Goal: Task Accomplishment & Management: Manage account settings

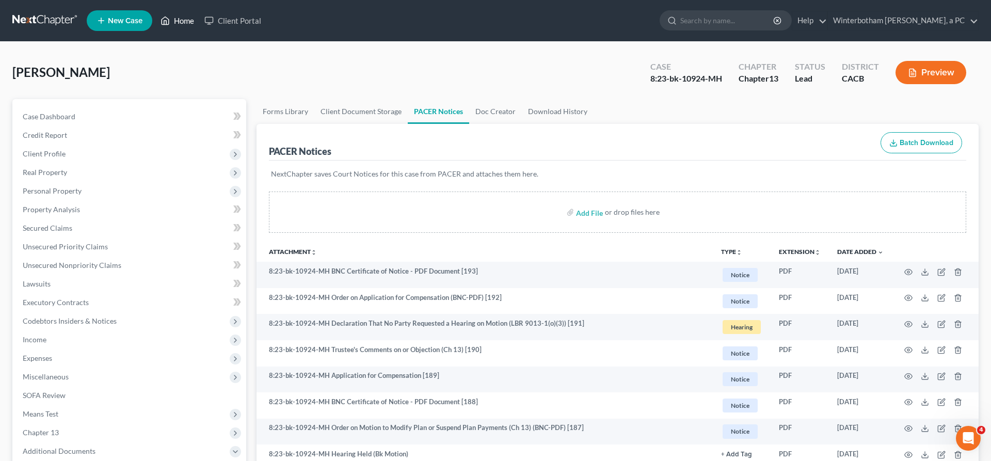
click at [155, 18] on link "Home" at bounding box center [177, 20] width 44 height 19
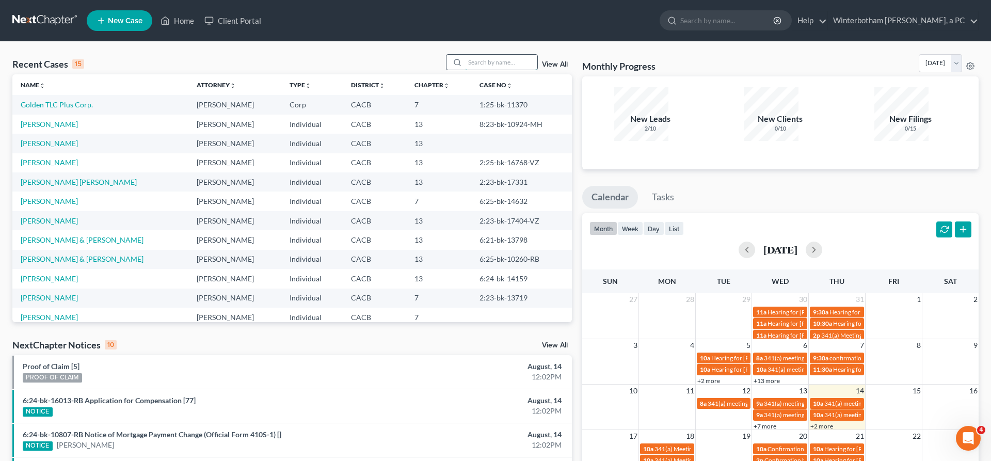
click at [511, 55] on input "search" at bounding box center [501, 62] width 72 height 15
type input "mario"
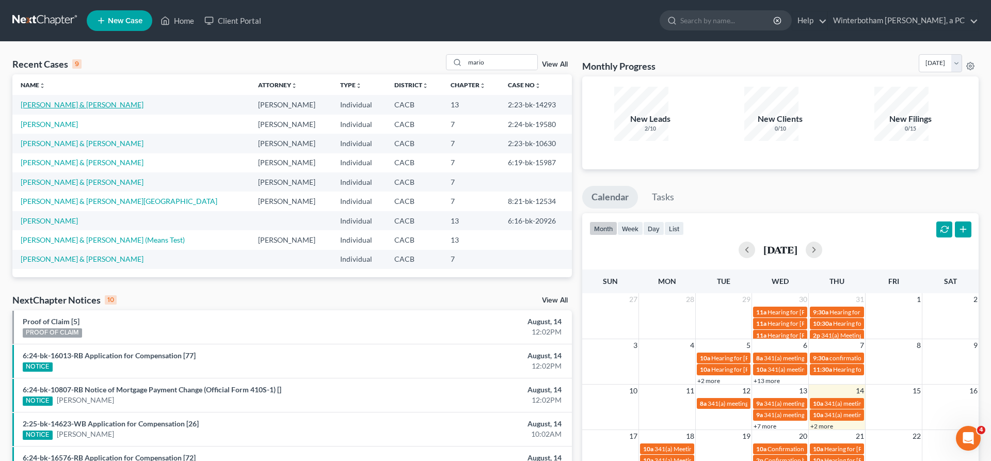
click at [72, 100] on link "[PERSON_NAME] & [PERSON_NAME]" at bounding box center [82, 104] width 123 height 9
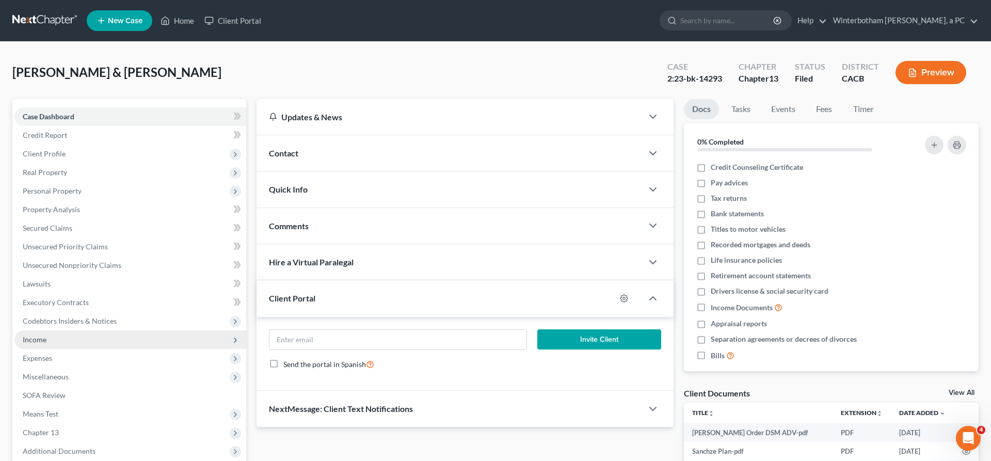
click at [46, 330] on span "Income" at bounding box center [130, 339] width 232 height 19
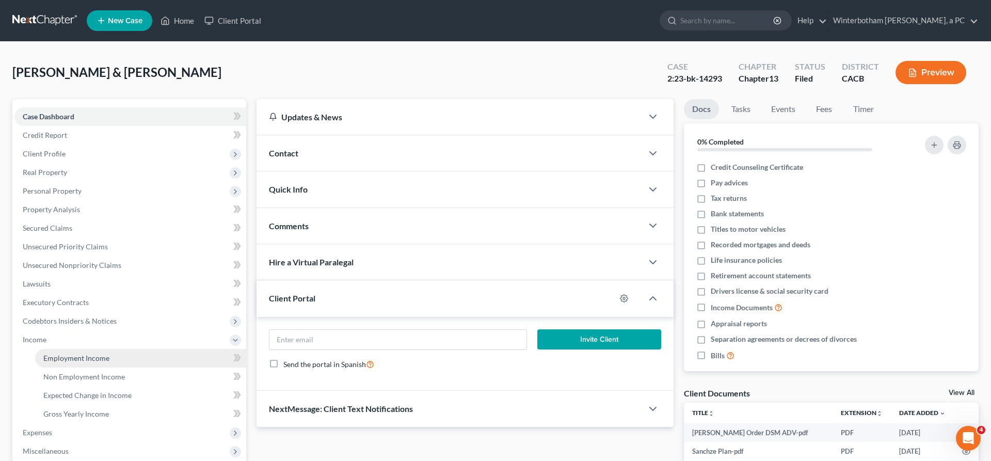
click at [59, 354] on span "Employment Income" at bounding box center [76, 358] width 66 height 9
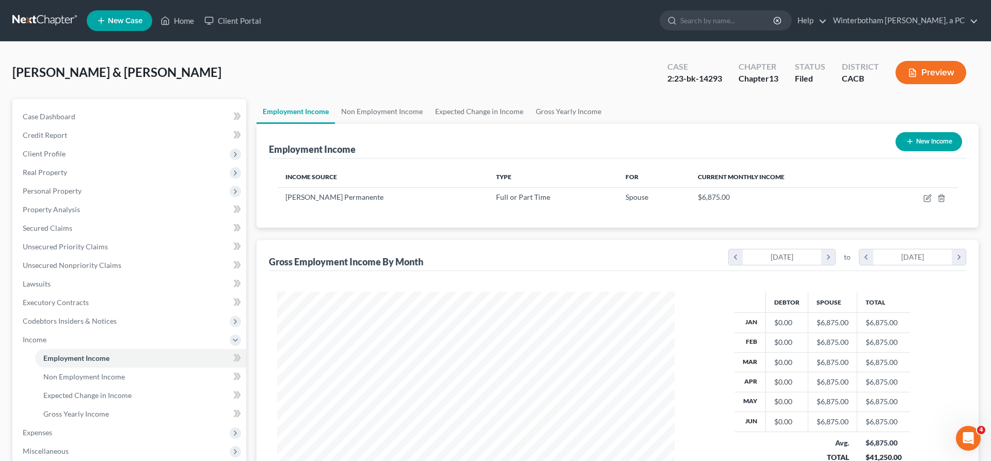
scroll to position [41, 0]
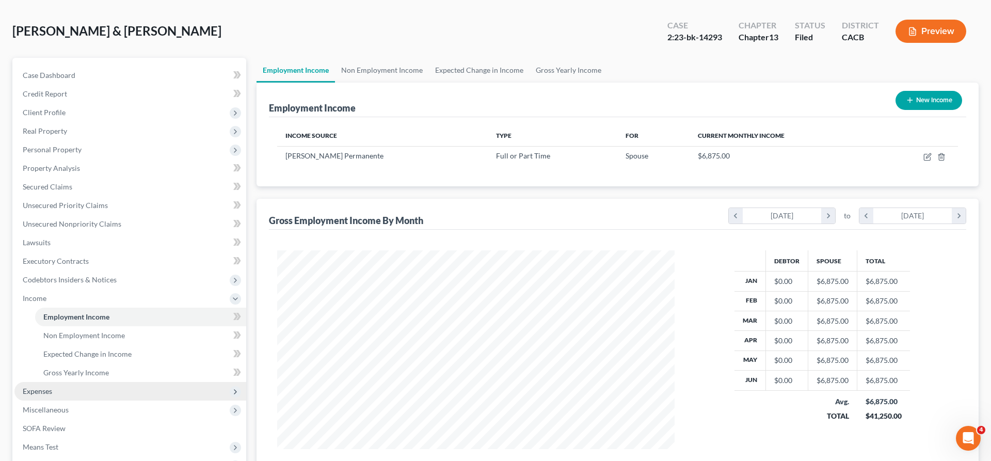
click at [39, 387] on span "Expenses" at bounding box center [37, 391] width 29 height 9
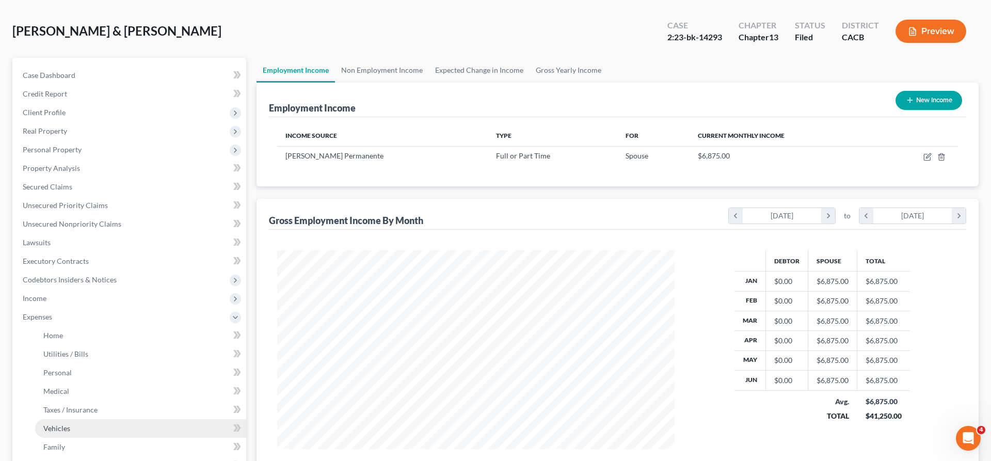
click at [64, 419] on link "Vehicles" at bounding box center [140, 428] width 211 height 19
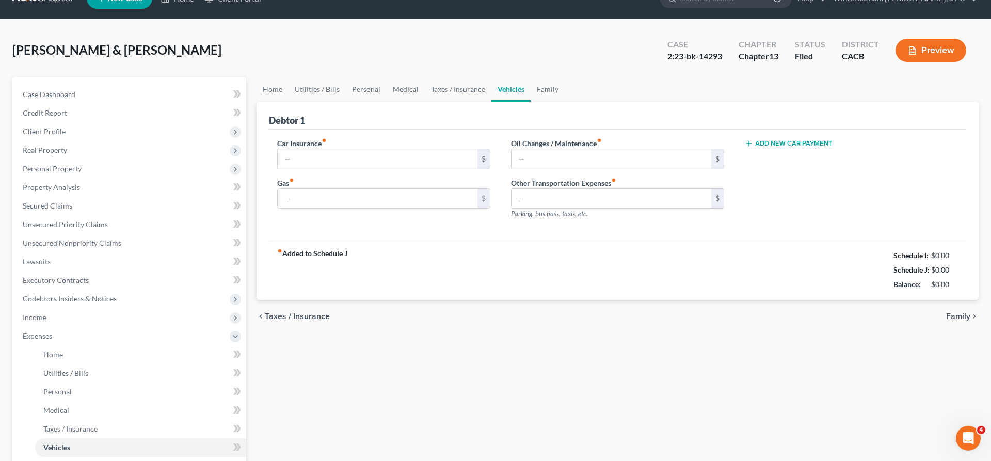
type input "165.00"
type input "650.00"
type input "150.00"
type input "0.00"
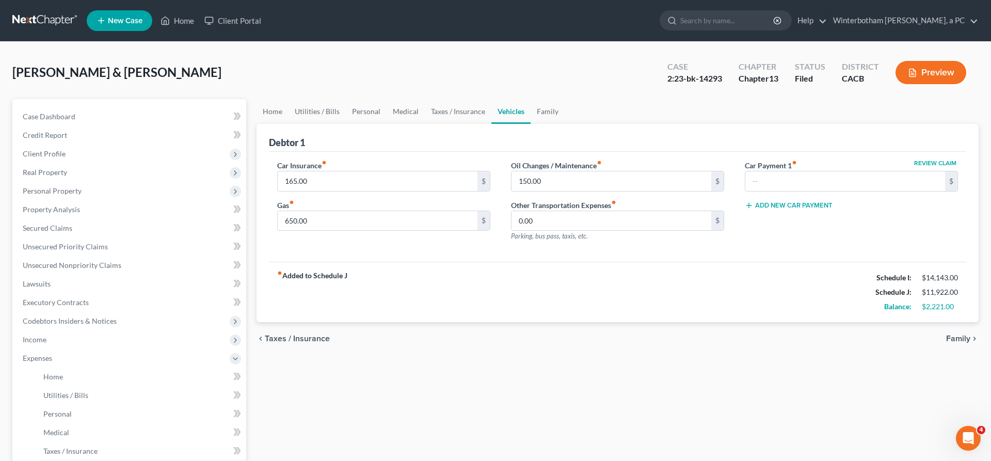
click at [967, 334] on span "Family" at bounding box center [958, 338] width 24 height 8
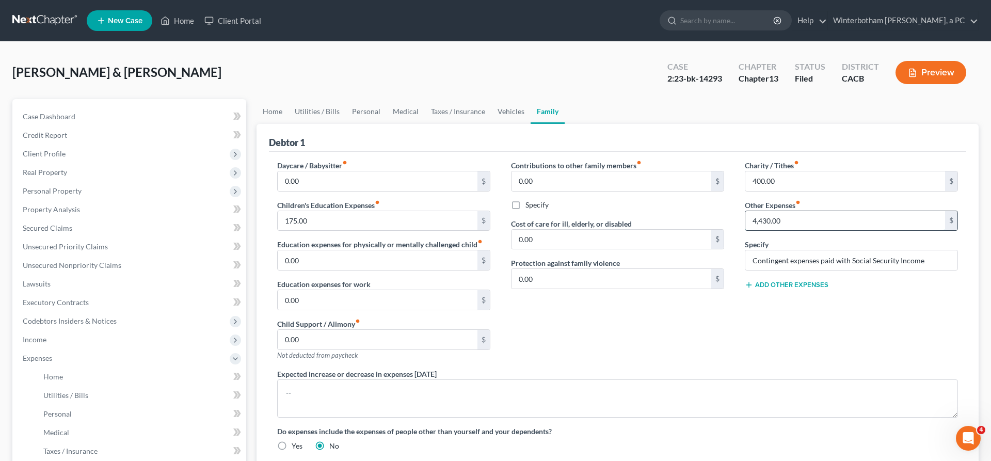
click at [794, 211] on input "4,430.00" at bounding box center [845, 221] width 200 height 20
click at [802, 211] on input "4,100" at bounding box center [845, 221] width 200 height 20
drag, startPoint x: 797, startPoint y: 169, endPoint x: 698, endPoint y: 182, distance: 99.9
click at [745, 211] on input "419" at bounding box center [845, 221] width 200 height 20
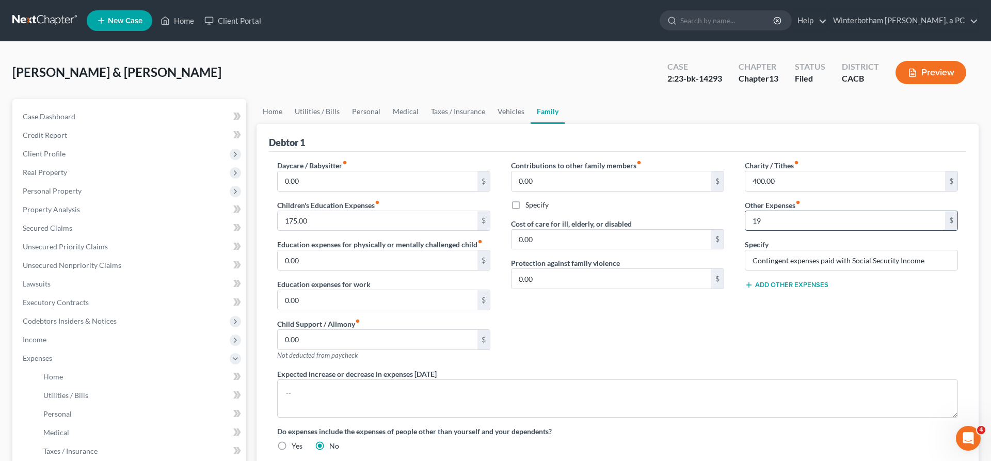
type input "9"
click at [761, 211] on input "text" at bounding box center [845, 221] width 200 height 20
click at [803, 446] on div "Home Utilities / Bills Personal Medical Taxes / Insurance Vehicles Family Debto…" at bounding box center [617, 378] width 732 height 559
click at [76, 423] on link "Losses" at bounding box center [140, 432] width 211 height 19
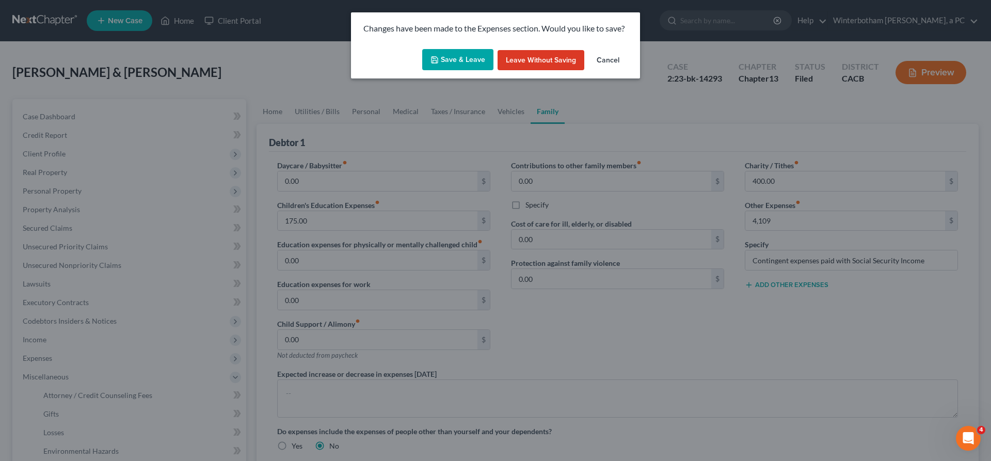
click at [458, 49] on button "Save & Leave" at bounding box center [457, 60] width 71 height 22
type input "4,109.00"
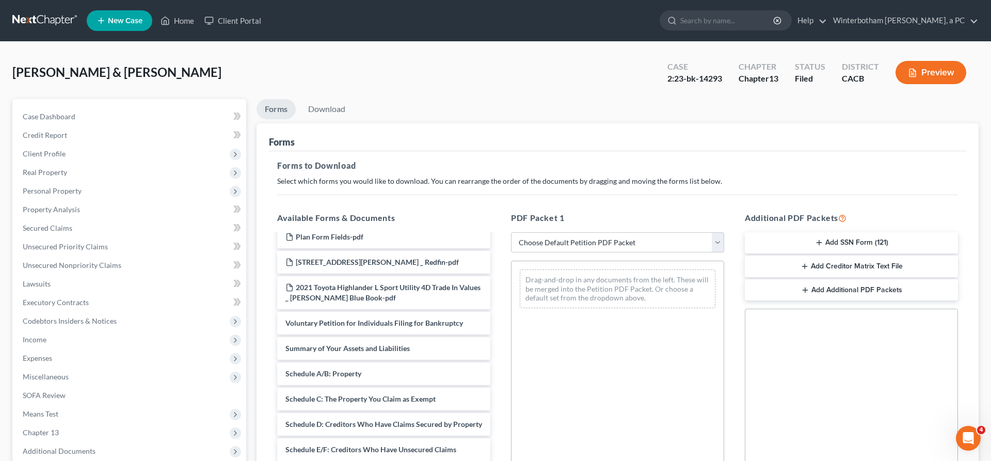
scroll to position [470, 0]
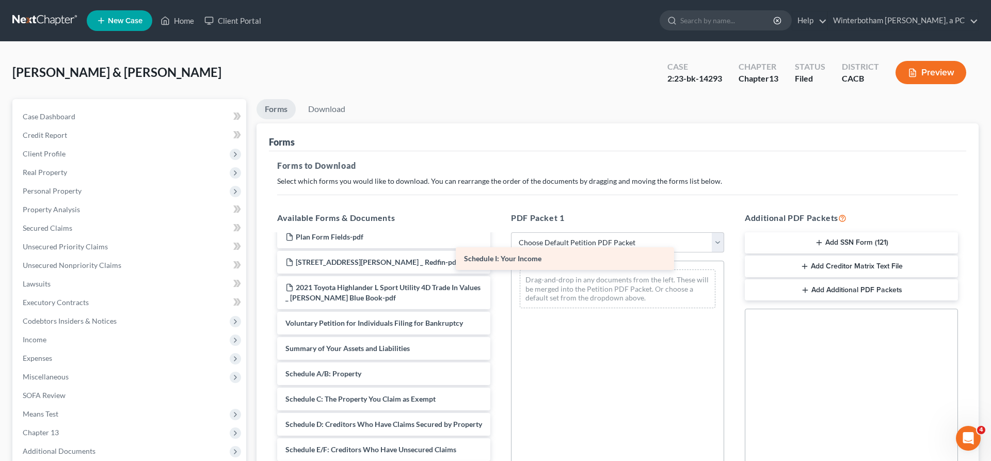
drag, startPoint x: 403, startPoint y: 276, endPoint x: 592, endPoint y: 254, distance: 190.7
click at [499, 254] on div "Schedule I: Your Income [PERSON_NAME] Order DSM ADV-pdf Sanchze Plan-pdf [PERSO…" at bounding box center [384, 271] width 230 height 975
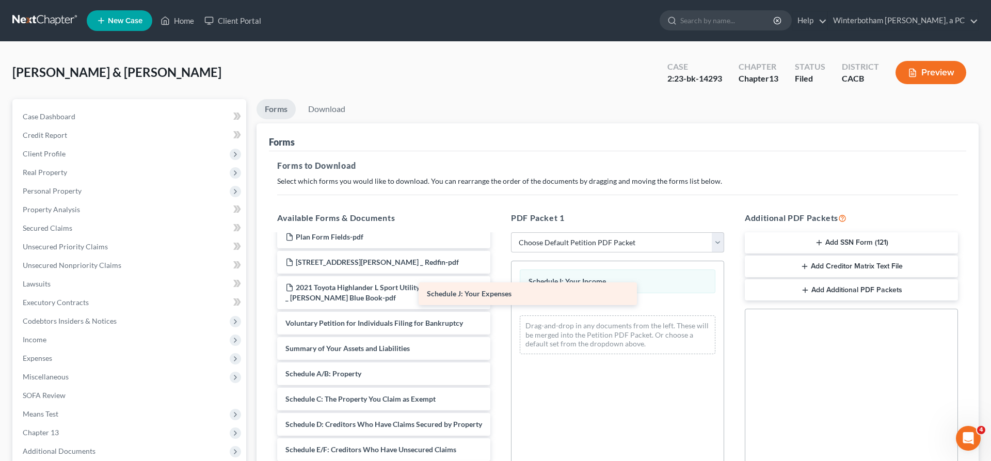
scroll to position [431, 0]
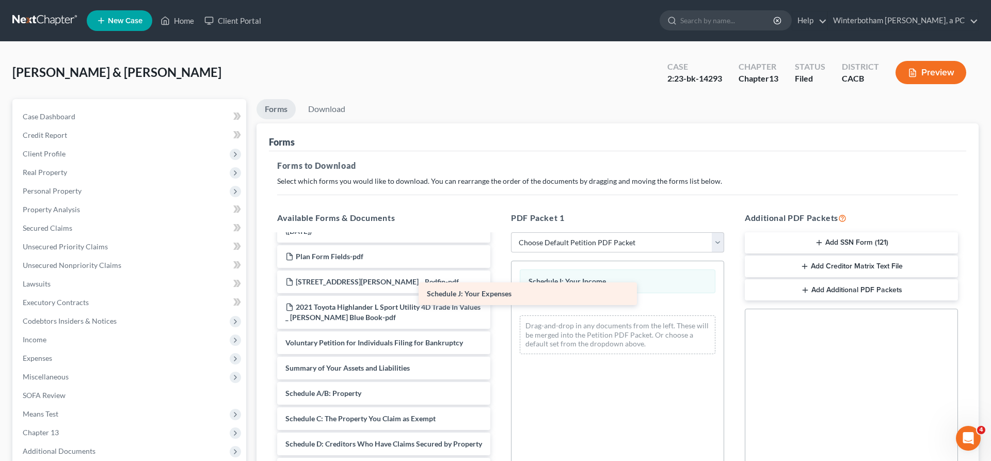
drag, startPoint x: 379, startPoint y: 301, endPoint x: 584, endPoint y: 278, distance: 206.3
click at [499, 279] on div "Schedule J: Your Expenses [PERSON_NAME] Order DSM ADV-pdf Sanchze Plan-pdf [PER…" at bounding box center [384, 279] width 230 height 950
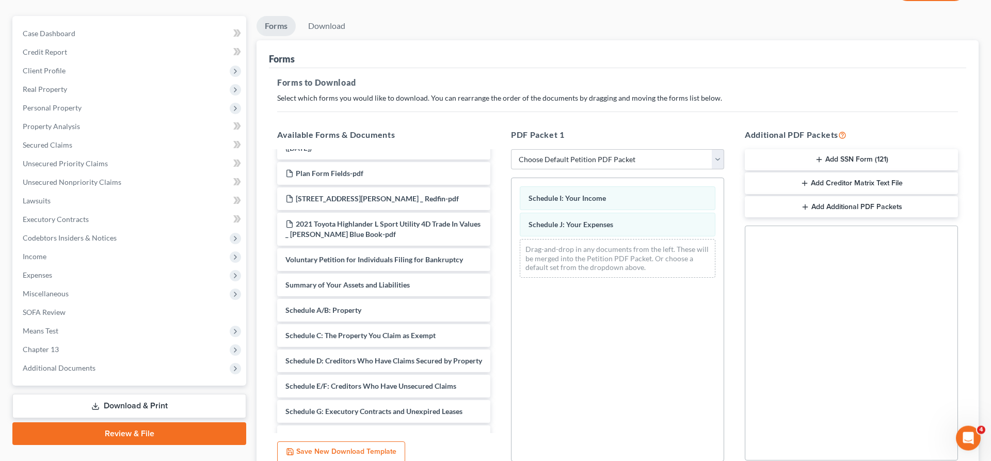
scroll to position [94, 0]
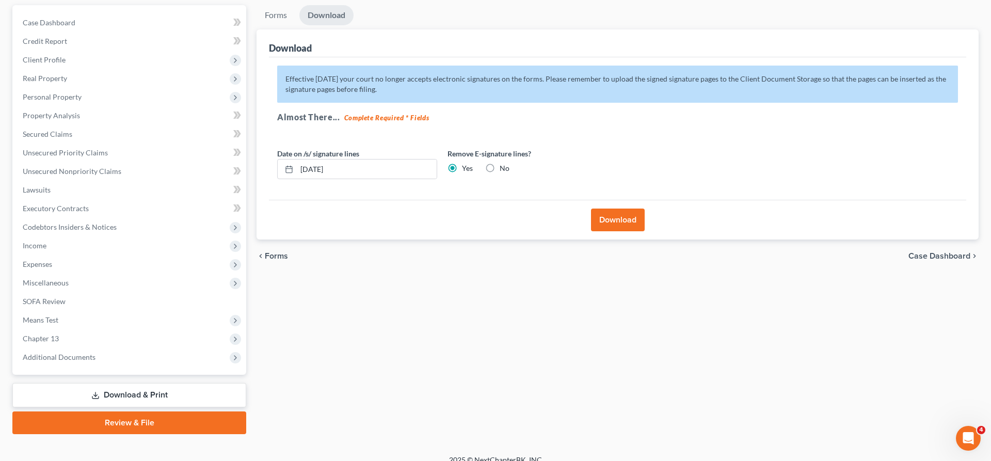
scroll to position [0, 0]
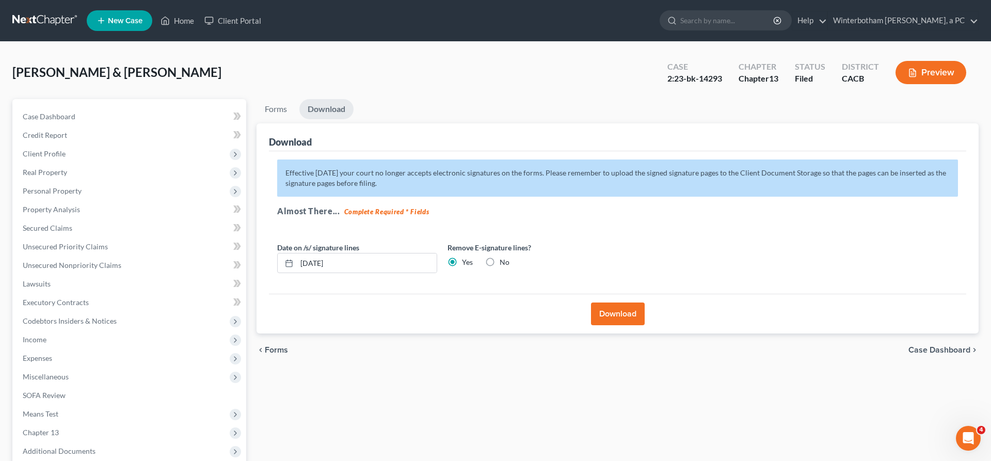
click at [623, 302] on button "Download" at bounding box center [618, 313] width 54 height 23
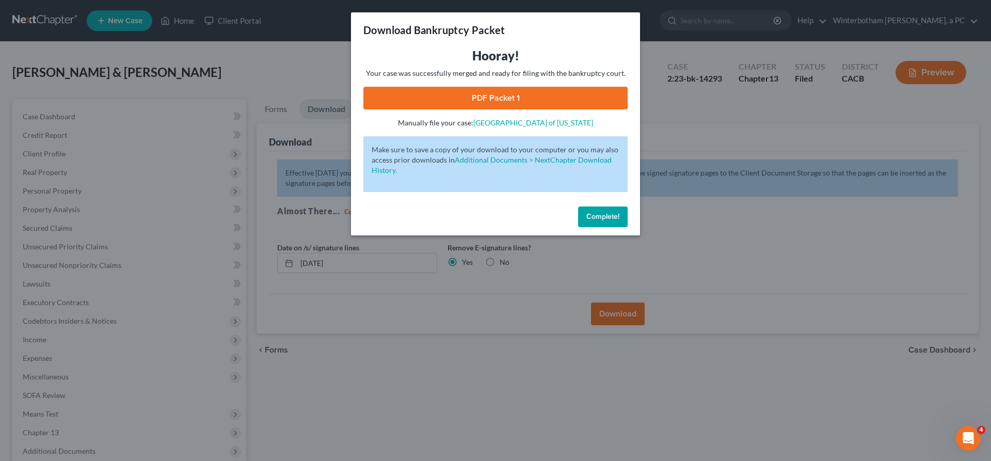
click at [569, 87] on link "PDF Packet 1" at bounding box center [495, 98] width 264 height 23
click at [578, 206] on button "Complete!" at bounding box center [603, 216] width 50 height 21
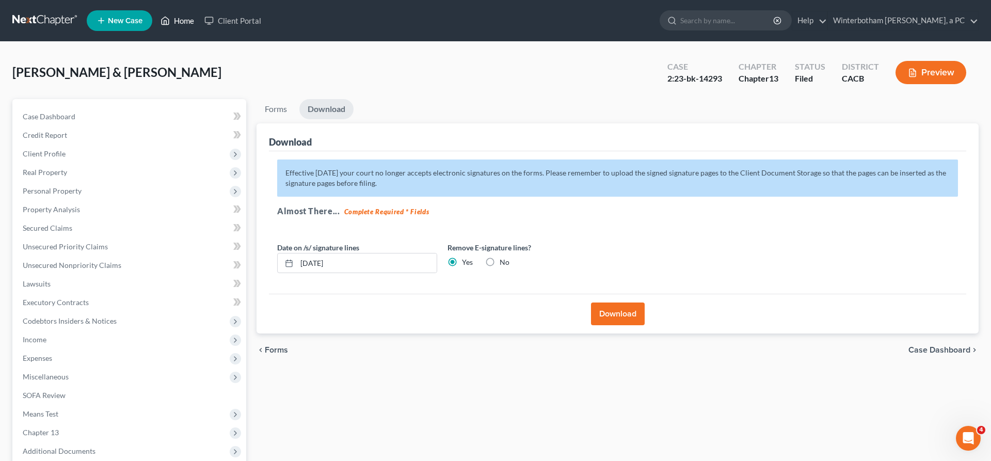
click at [155, 15] on link "Home" at bounding box center [177, 20] width 44 height 19
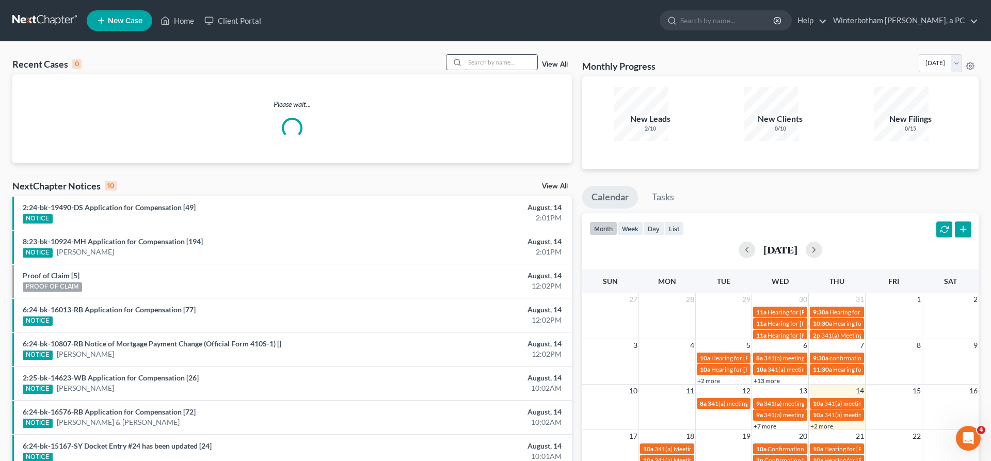
click at [507, 55] on input "search" at bounding box center [501, 62] width 72 height 15
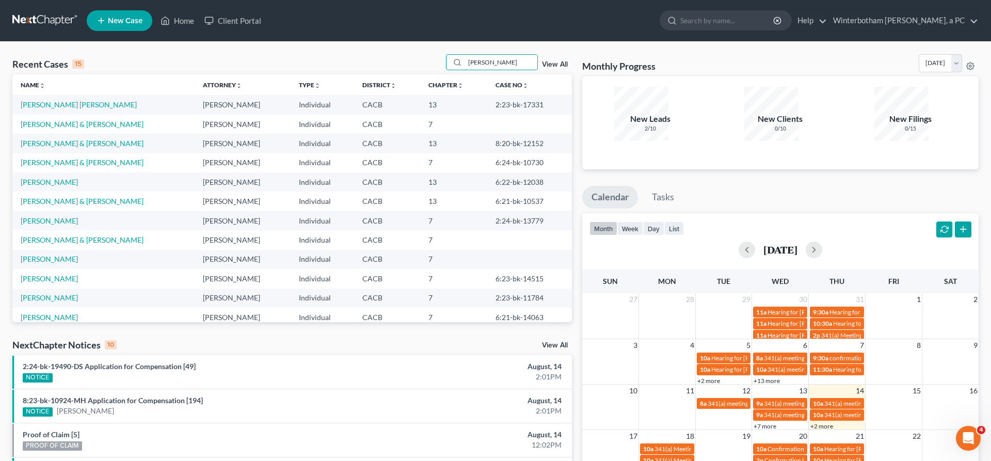
drag, startPoint x: 508, startPoint y: 51, endPoint x: 469, endPoint y: 51, distance: 38.7
click at [474, 55] on input "[PERSON_NAME]" at bounding box center [501, 62] width 72 height 15
type input "[PERSON_NAME]"
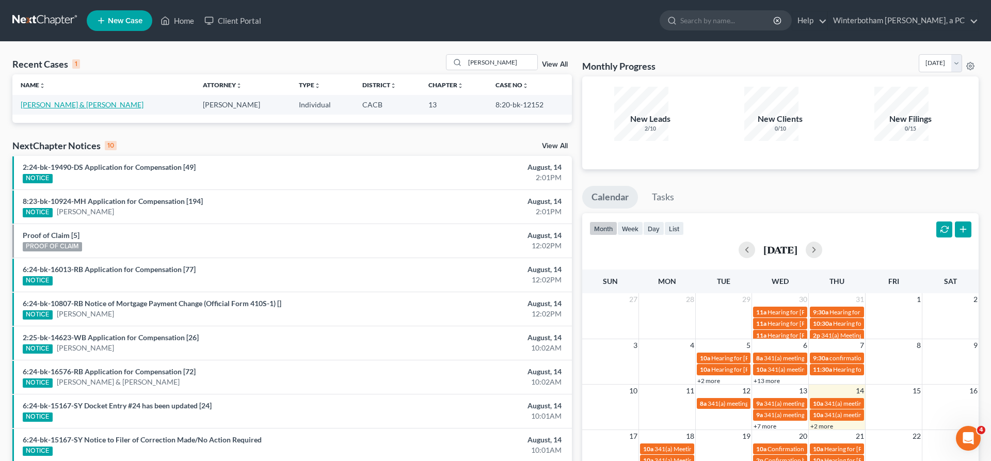
click at [91, 100] on link "[PERSON_NAME] & [PERSON_NAME]" at bounding box center [82, 104] width 123 height 9
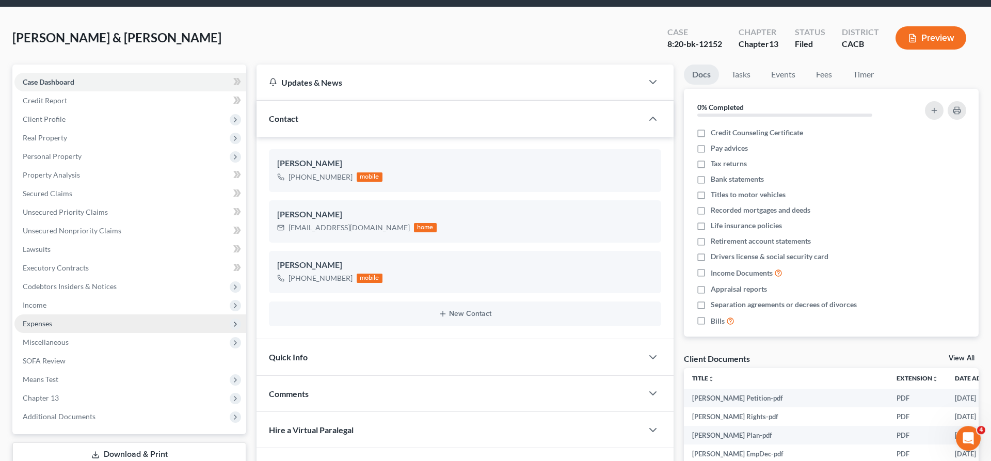
scroll to position [42, 0]
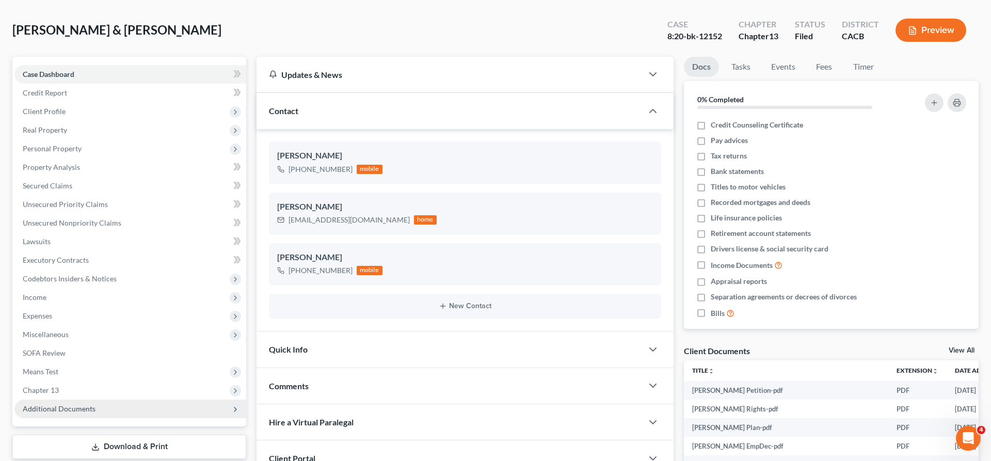
click at [103, 399] on span "Additional Documents" at bounding box center [130, 408] width 232 height 19
click at [103, 455] on link "PACER Notices" at bounding box center [140, 464] width 211 height 19
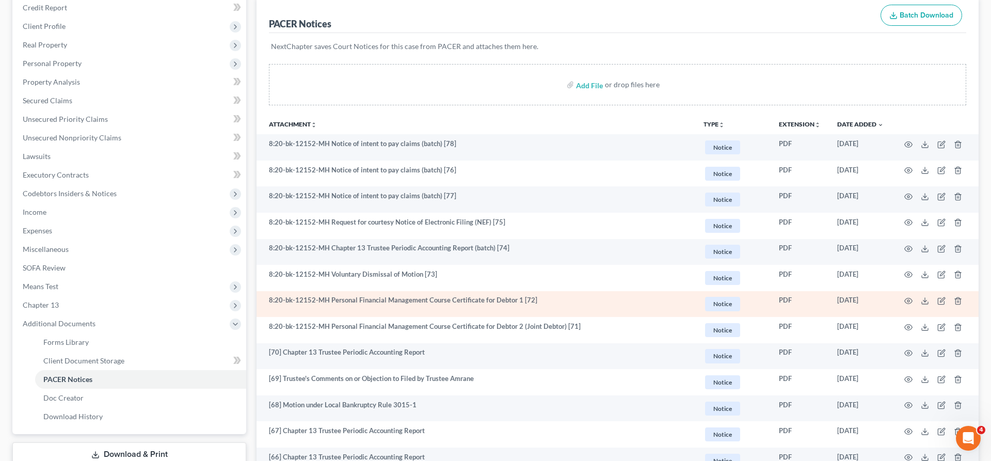
scroll to position [171, 0]
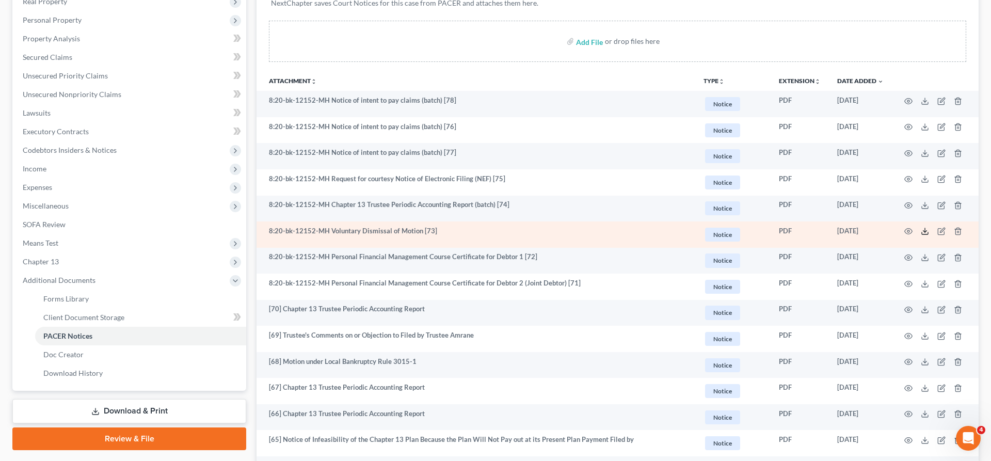
click at [929, 227] on icon at bounding box center [925, 231] width 8 height 8
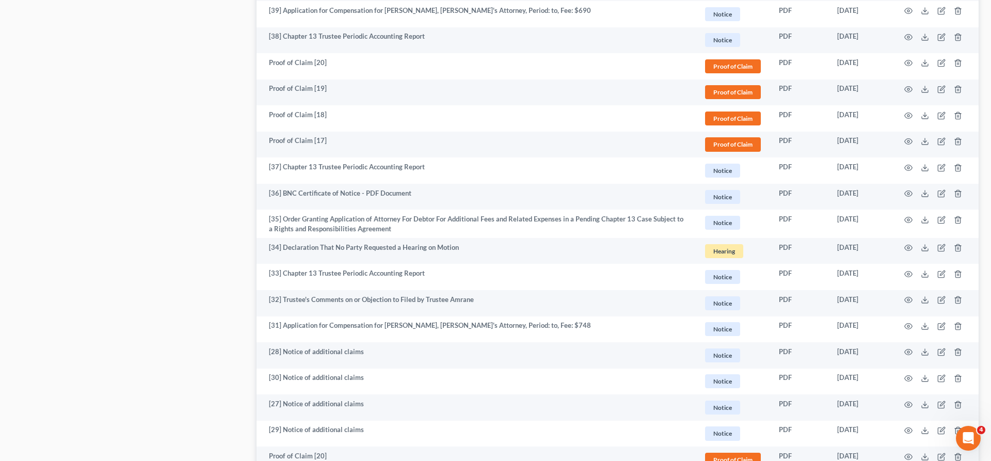
scroll to position [1439, 0]
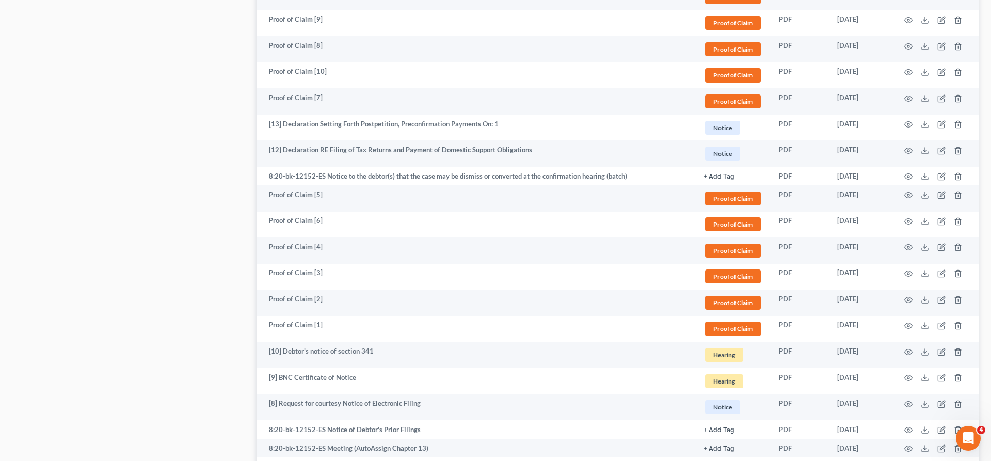
scroll to position [635, 0]
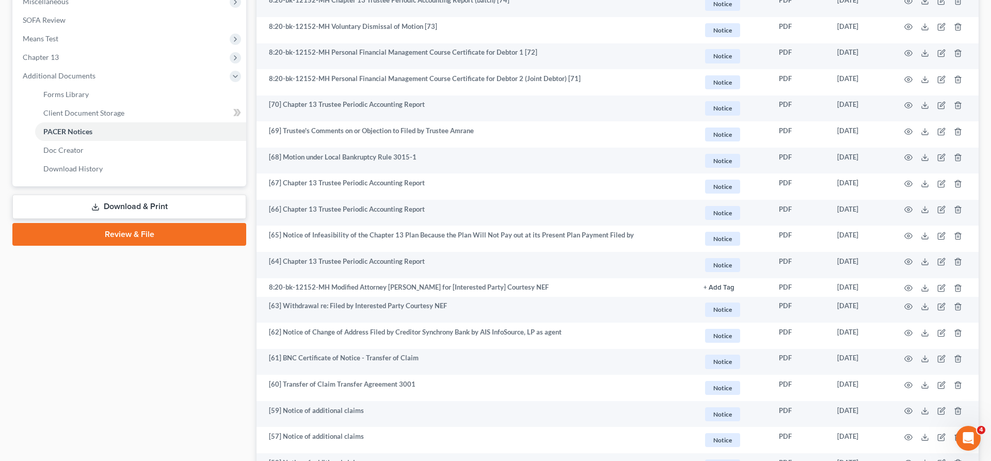
scroll to position [332, 0]
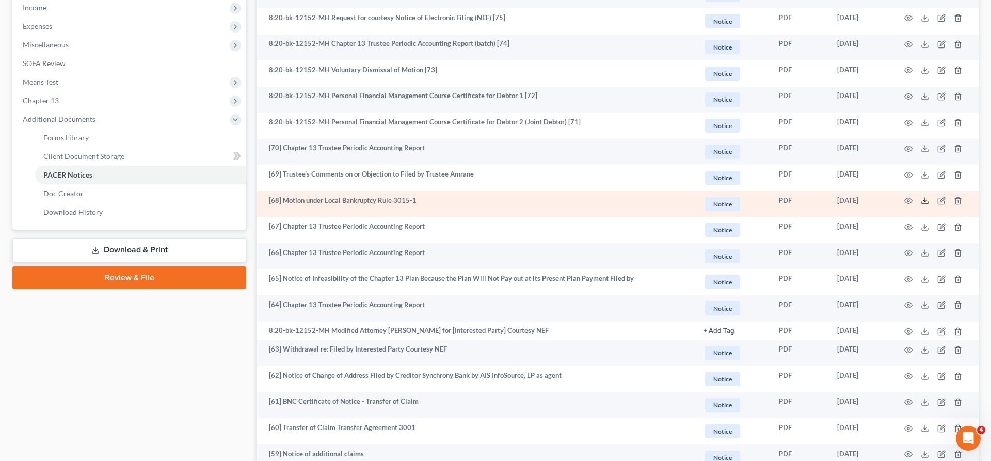
click at [927, 200] on polyline at bounding box center [925, 201] width 4 height 2
